Goal: Information Seeking & Learning: Find contact information

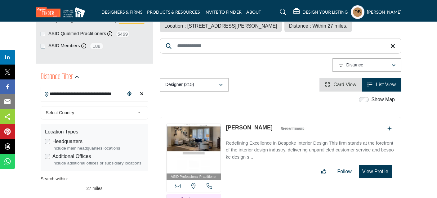
scroll to position [124, 0]
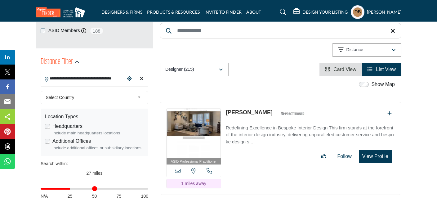
click at [140, 80] on icon "Clear search location" at bounding box center [142, 78] width 4 height 5
type input "***"
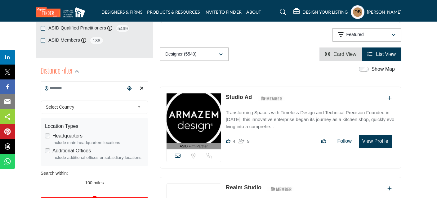
scroll to position [124, 0]
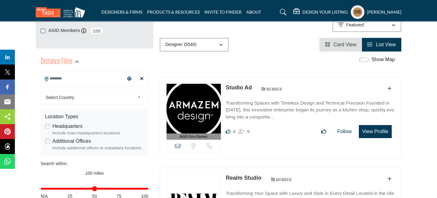
click at [69, 78] on input "Search Location" at bounding box center [83, 79] width 84 height 12
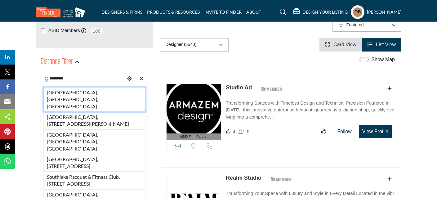
click at [72, 89] on li "[GEOGRAPHIC_DATA], [GEOGRAPHIC_DATA], [GEOGRAPHIC_DATA]" at bounding box center [94, 99] width 102 height 24
type input "**********"
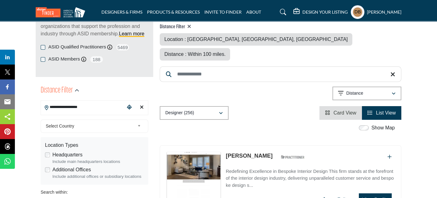
scroll to position [155, 0]
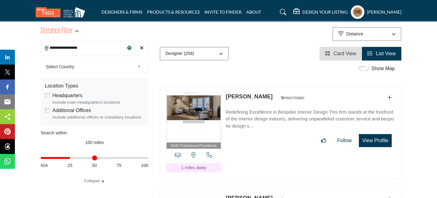
type input "**"
click at [71, 157] on input "Distance in miles" at bounding box center [95, 157] width 108 height 1
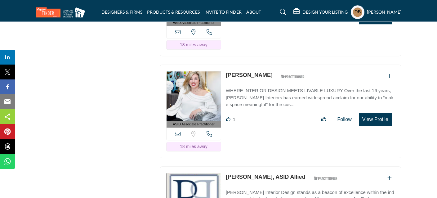
scroll to position [7284, 0]
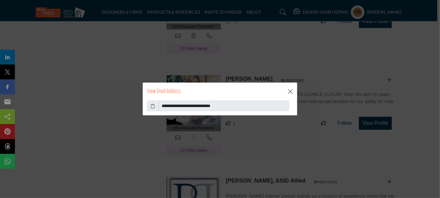
click at [154, 106] on icon at bounding box center [153, 106] width 4 height 7
click at [289, 92] on button "Close" at bounding box center [289, 91] width 9 height 9
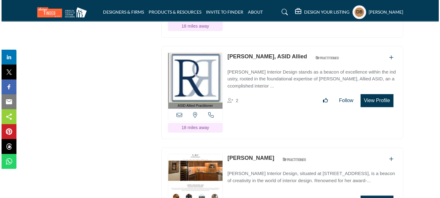
scroll to position [7439, 0]
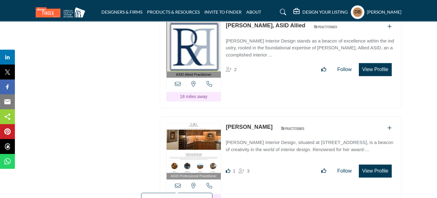
click at [177, 183] on icon at bounding box center [178, 186] width 6 height 6
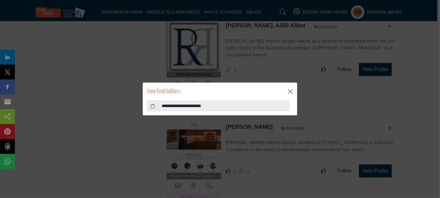
click at [152, 107] on icon at bounding box center [153, 106] width 4 height 7
click at [290, 90] on button "Close" at bounding box center [289, 91] width 9 height 9
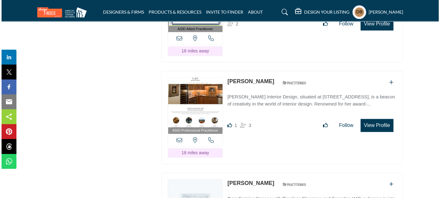
scroll to position [7532, 0]
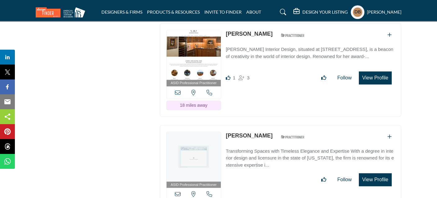
click at [179, 191] on icon at bounding box center [178, 194] width 6 height 6
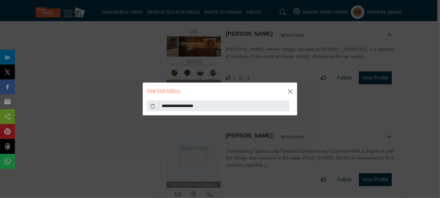
click at [154, 107] on icon at bounding box center [153, 106] width 4 height 7
click at [289, 92] on button "Close" at bounding box center [289, 91] width 9 height 9
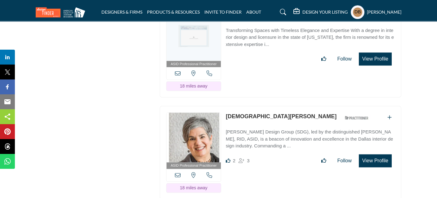
scroll to position [7656, 0]
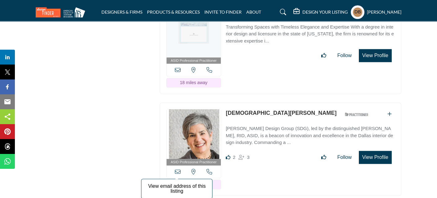
click at [177, 169] on icon at bounding box center [178, 172] width 6 height 6
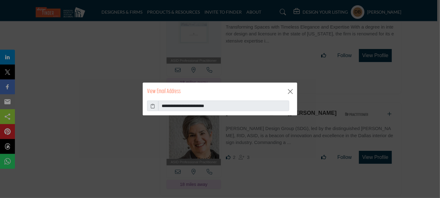
click at [153, 106] on icon at bounding box center [153, 106] width 4 height 7
click at [293, 92] on button "Close" at bounding box center [289, 91] width 9 height 9
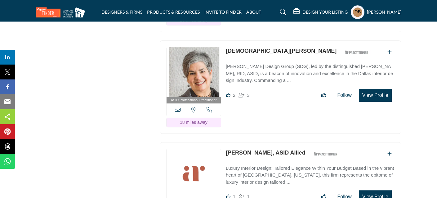
scroll to position [7811, 0]
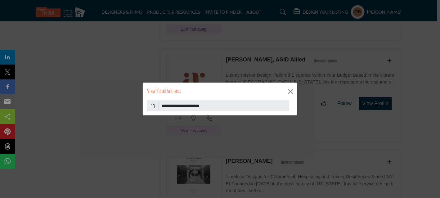
click at [153, 104] on icon at bounding box center [153, 106] width 4 height 7
click at [290, 91] on button "Close" at bounding box center [289, 91] width 9 height 9
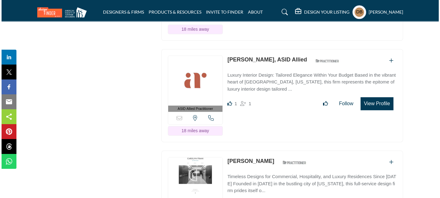
scroll to position [7935, 0]
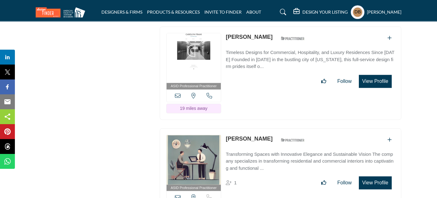
click at [175, 194] on icon at bounding box center [178, 197] width 6 height 6
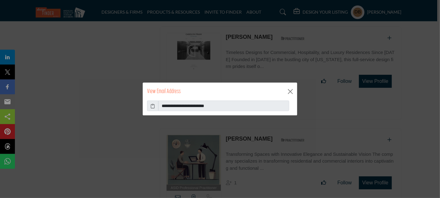
click at [153, 106] on icon at bounding box center [153, 106] width 4 height 7
click at [294, 92] on button "Close" at bounding box center [289, 91] width 9 height 9
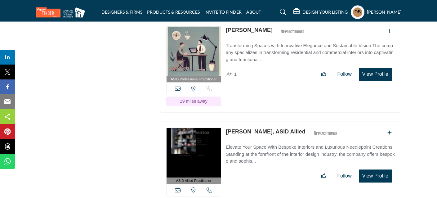
scroll to position [8059, 0]
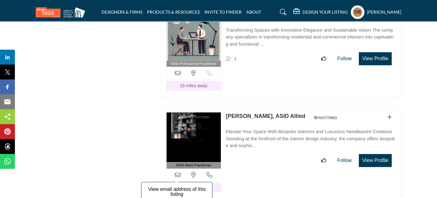
click at [176, 172] on icon at bounding box center [178, 175] width 6 height 6
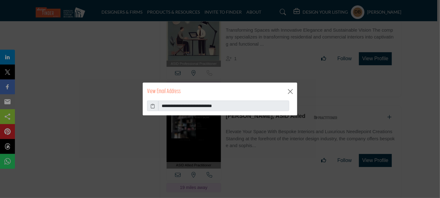
click at [152, 106] on icon at bounding box center [153, 106] width 4 height 7
click at [292, 91] on button "Close" at bounding box center [289, 91] width 9 height 9
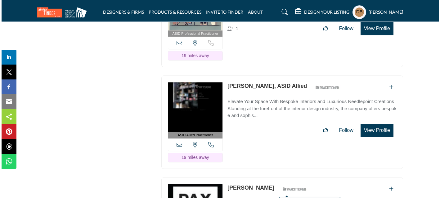
scroll to position [8152, 0]
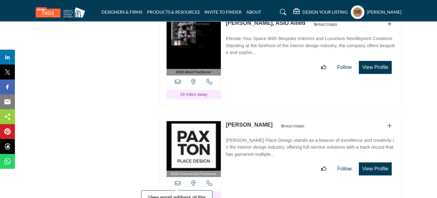
click at [176, 180] on icon at bounding box center [178, 183] width 6 height 6
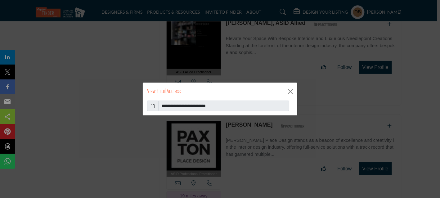
click at [152, 106] on icon at bounding box center [153, 106] width 4 height 7
click at [291, 92] on button "Close" at bounding box center [289, 91] width 9 height 9
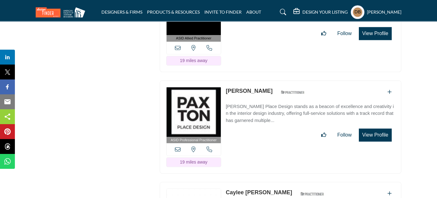
scroll to position [8245, 0]
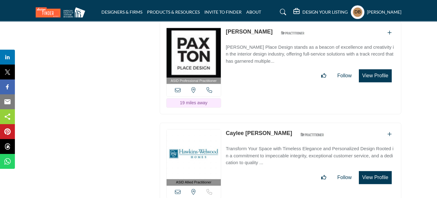
click at [178, 189] on icon at bounding box center [178, 192] width 6 height 6
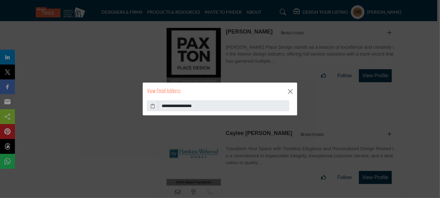
click at [152, 107] on icon at bounding box center [153, 106] width 4 height 7
click at [289, 93] on button "Close" at bounding box center [289, 91] width 9 height 9
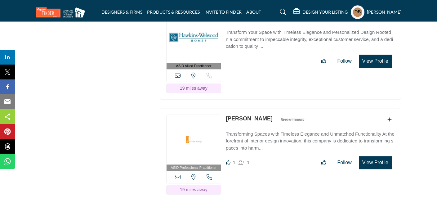
scroll to position [8369, 0]
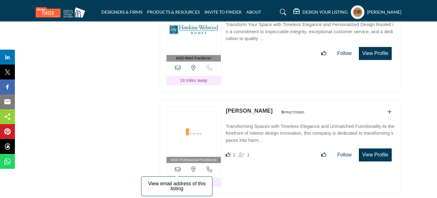
click at [179, 166] on icon at bounding box center [178, 169] width 6 height 6
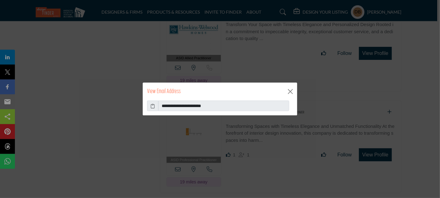
click at [151, 105] on icon at bounding box center [153, 106] width 4 height 7
click at [293, 90] on button "Close" at bounding box center [289, 91] width 9 height 9
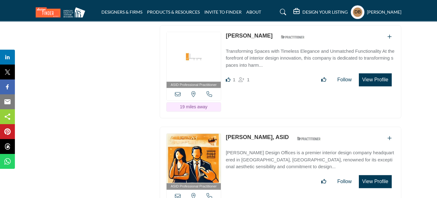
scroll to position [8462, 0]
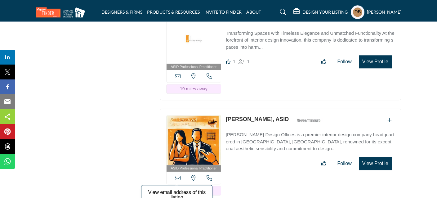
click at [178, 175] on icon at bounding box center [178, 178] width 6 height 6
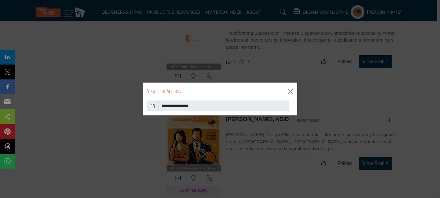
click at [153, 104] on icon at bounding box center [153, 106] width 4 height 7
click at [296, 90] on div "View Email Address" at bounding box center [220, 91] width 154 height 18
click at [290, 92] on button "Close" at bounding box center [289, 91] width 9 height 9
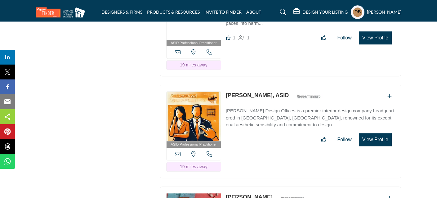
scroll to position [8555, 0]
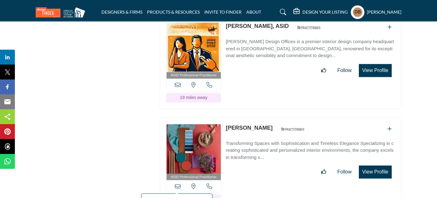
click at [177, 183] on icon at bounding box center [178, 186] width 6 height 6
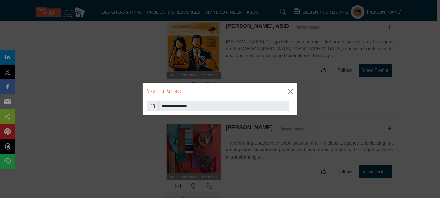
click at [154, 106] on icon at bounding box center [153, 106] width 4 height 7
click at [292, 93] on button "Close" at bounding box center [289, 91] width 9 height 9
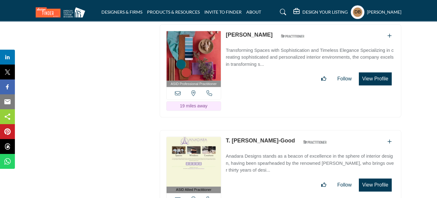
scroll to position [8679, 0]
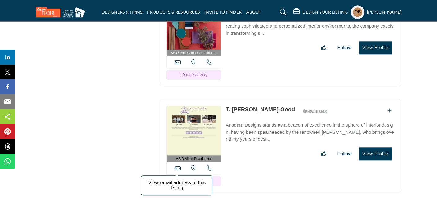
click at [178, 165] on icon at bounding box center [178, 168] width 6 height 6
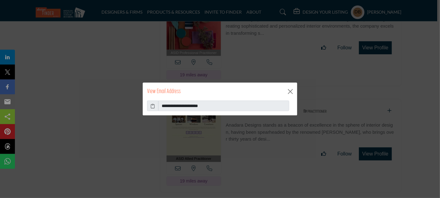
click at [153, 107] on icon at bounding box center [153, 106] width 4 height 7
click at [291, 89] on button "Close" at bounding box center [289, 91] width 9 height 9
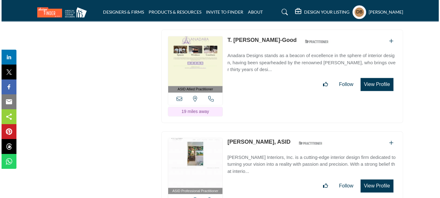
scroll to position [8772, 0]
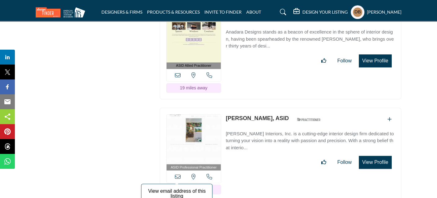
click at [178, 174] on icon at bounding box center [178, 177] width 6 height 6
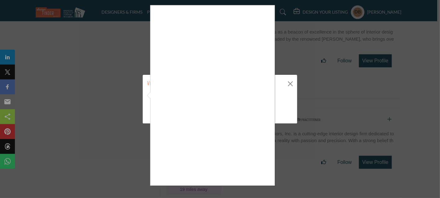
click at [143, 121] on div at bounding box center [220, 99] width 440 height 198
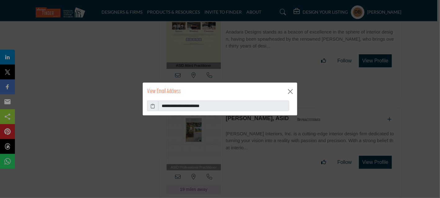
click at [153, 105] on icon at bounding box center [153, 106] width 4 height 7
click at [289, 91] on button "Close" at bounding box center [289, 91] width 9 height 9
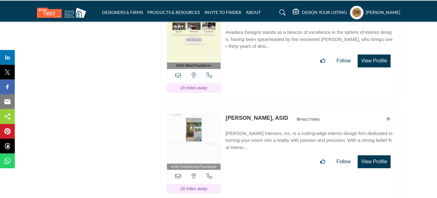
scroll to position [8865, 0]
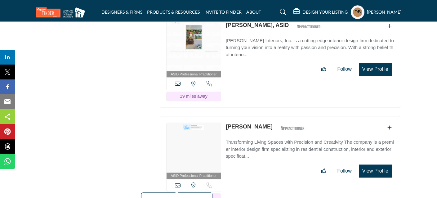
click at [177, 182] on icon at bounding box center [178, 185] width 6 height 6
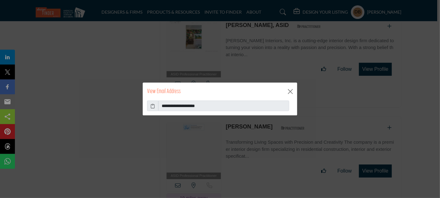
click at [153, 106] on icon at bounding box center [153, 106] width 4 height 7
click at [291, 91] on button "Close" at bounding box center [289, 91] width 9 height 9
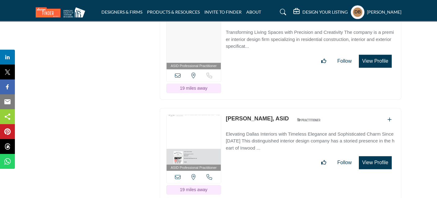
scroll to position [8989, 0]
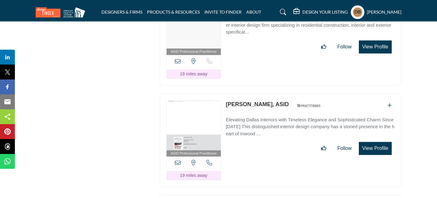
drag, startPoint x: 178, startPoint y: 68, endPoint x: 179, endPoint y: 77, distance: 9.0
click at [178, 160] on icon at bounding box center [178, 163] width 6 height 6
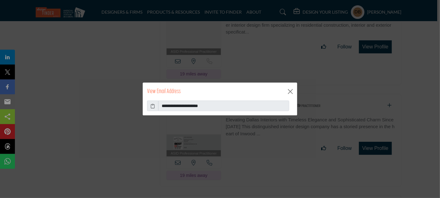
click at [152, 107] on icon at bounding box center [153, 106] width 4 height 7
click at [286, 92] on button "Close" at bounding box center [289, 91] width 9 height 9
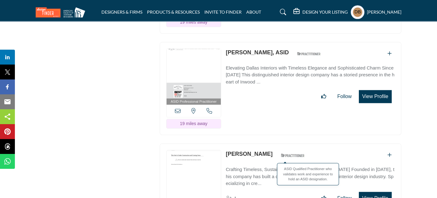
scroll to position [9051, 0]
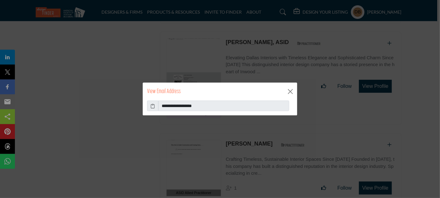
click at [151, 104] on icon at bounding box center [153, 106] width 4 height 7
click at [287, 91] on button "Close" at bounding box center [289, 91] width 9 height 9
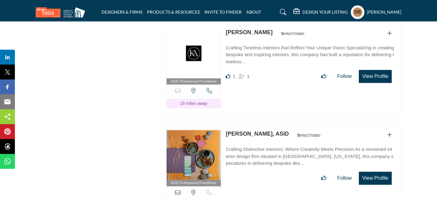
scroll to position [9268, 0]
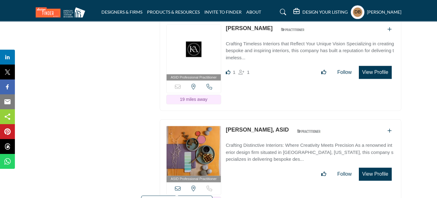
click at [179, 185] on icon at bounding box center [178, 188] width 6 height 6
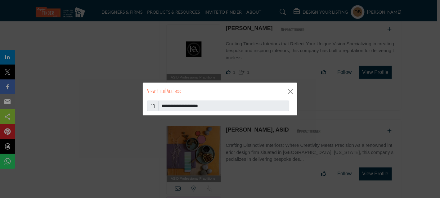
click at [152, 105] on icon at bounding box center [153, 106] width 4 height 7
click at [289, 92] on button "Close" at bounding box center [289, 91] width 9 height 9
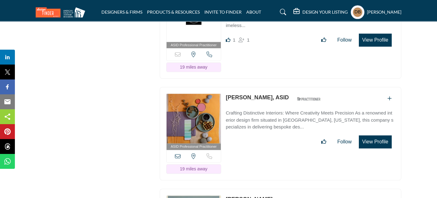
scroll to position [9330, 0]
